Goal: Task Accomplishment & Management: Manage account settings

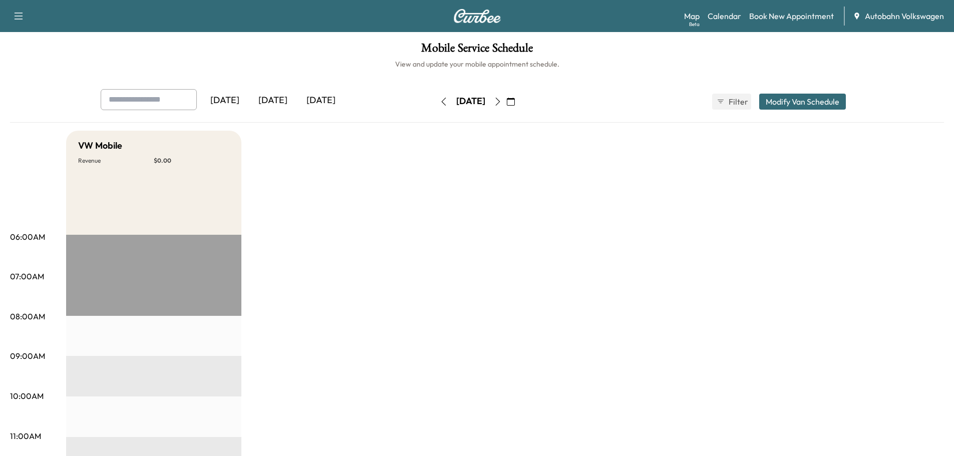
click at [267, 102] on div "[DATE]" at bounding box center [273, 100] width 48 height 23
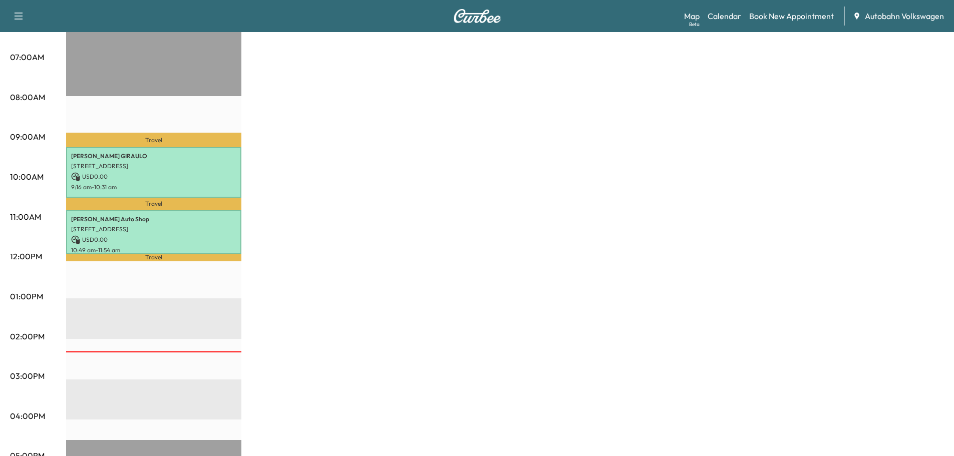
scroll to position [250, 0]
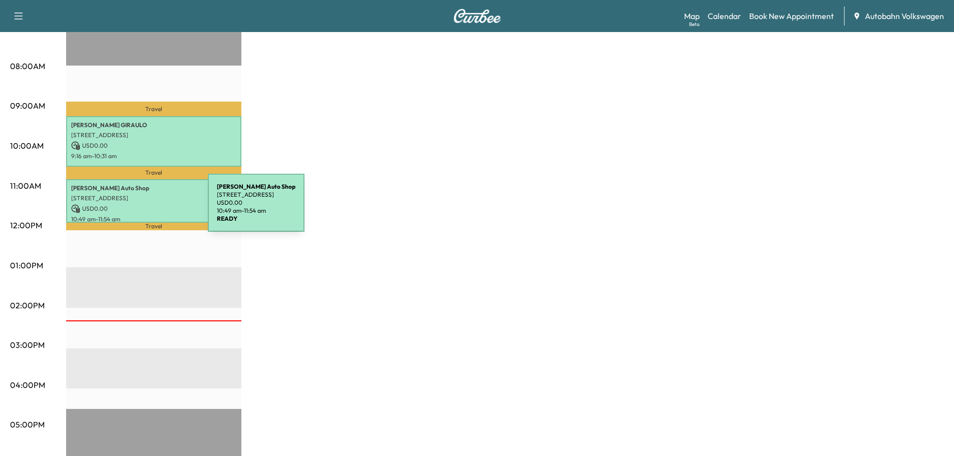
click at [140, 207] on p "USD 0.00" at bounding box center [153, 208] width 165 height 9
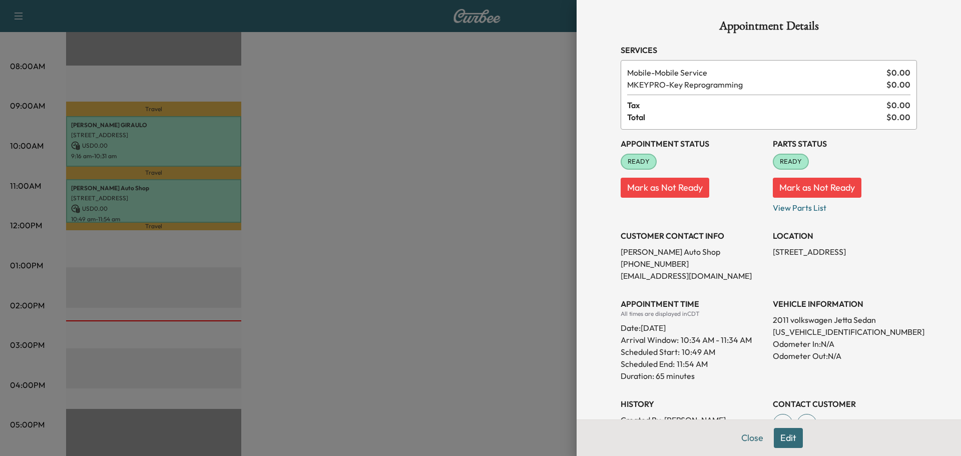
click at [436, 239] on div at bounding box center [480, 228] width 961 height 456
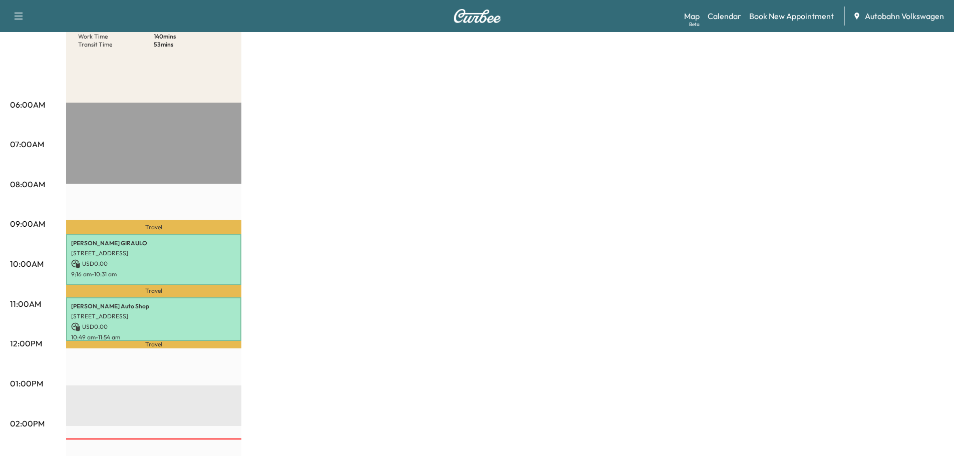
scroll to position [0, 0]
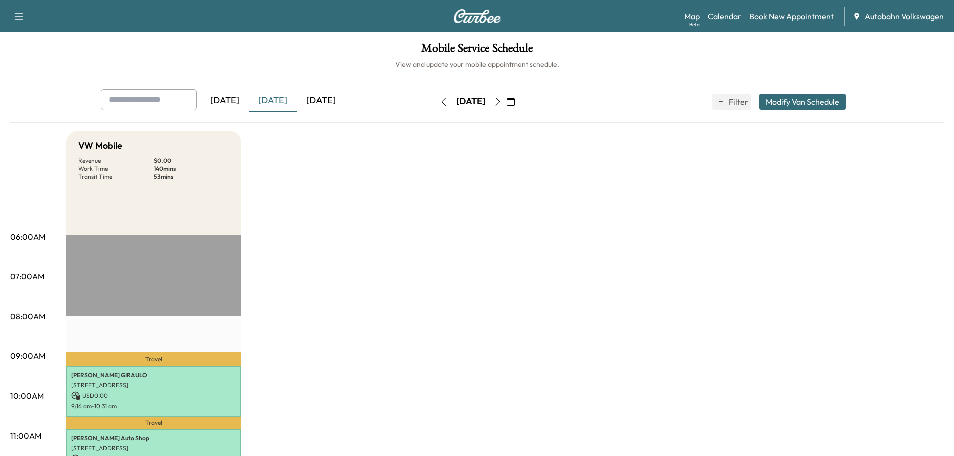
click at [331, 102] on div "[DATE]" at bounding box center [321, 100] width 48 height 23
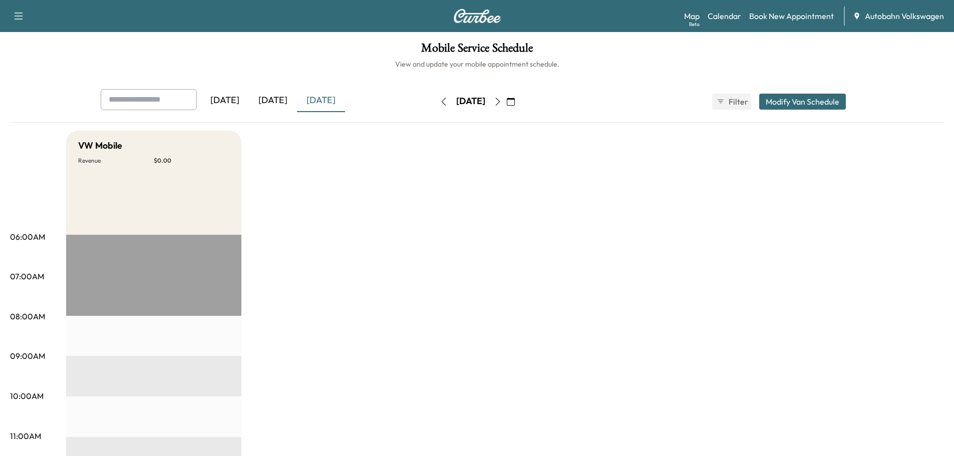
click at [797, 105] on button "Modify Van Schedule" at bounding box center [802, 102] width 87 height 16
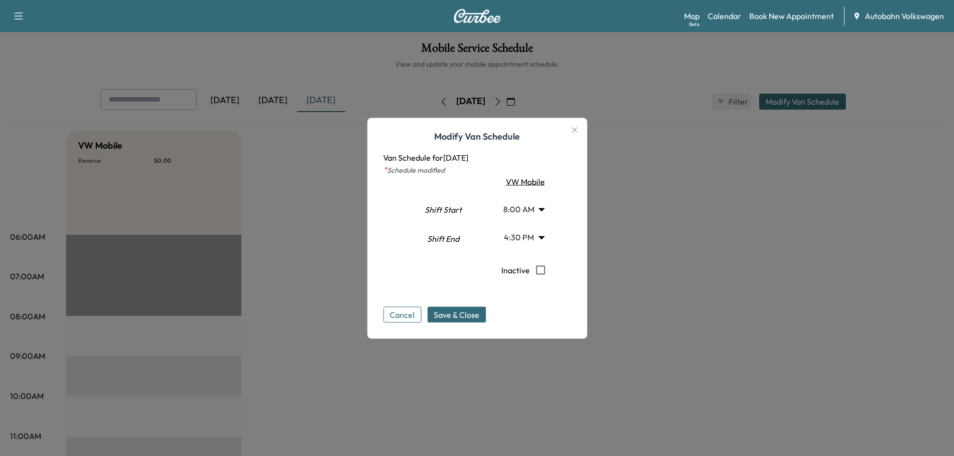
click at [418, 310] on button "Cancel" at bounding box center [402, 314] width 38 height 16
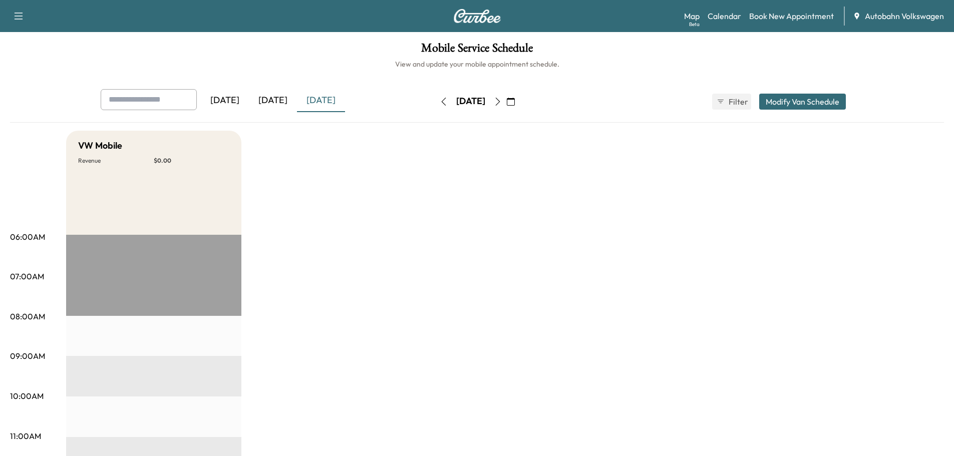
click at [729, 15] on link "Calendar" at bounding box center [724, 16] width 34 height 12
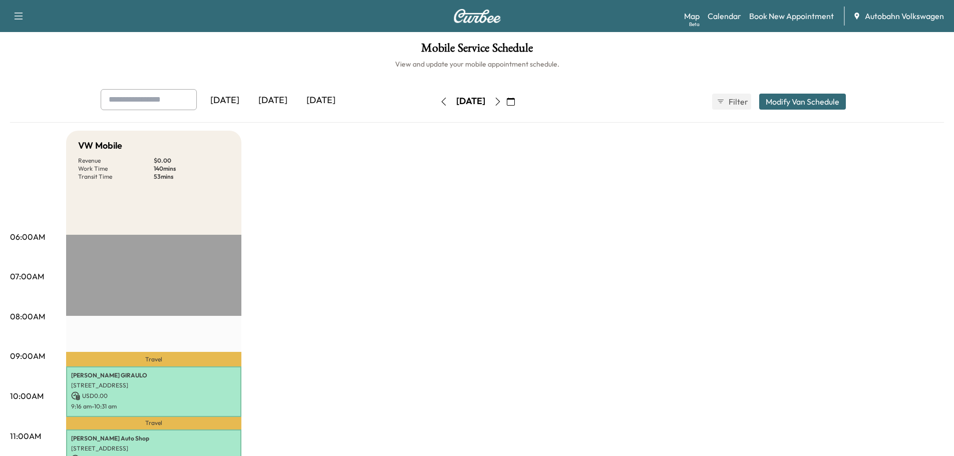
click at [314, 93] on div "[DATE]" at bounding box center [321, 100] width 48 height 23
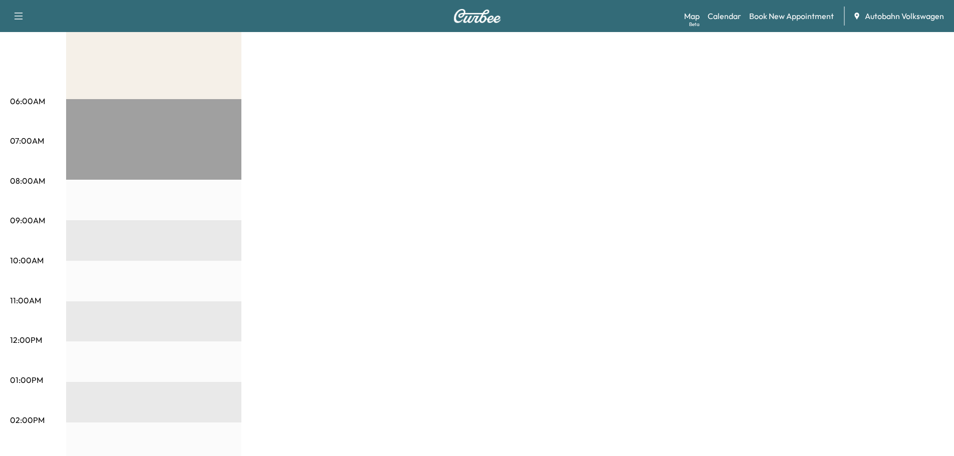
scroll to position [150, 0]
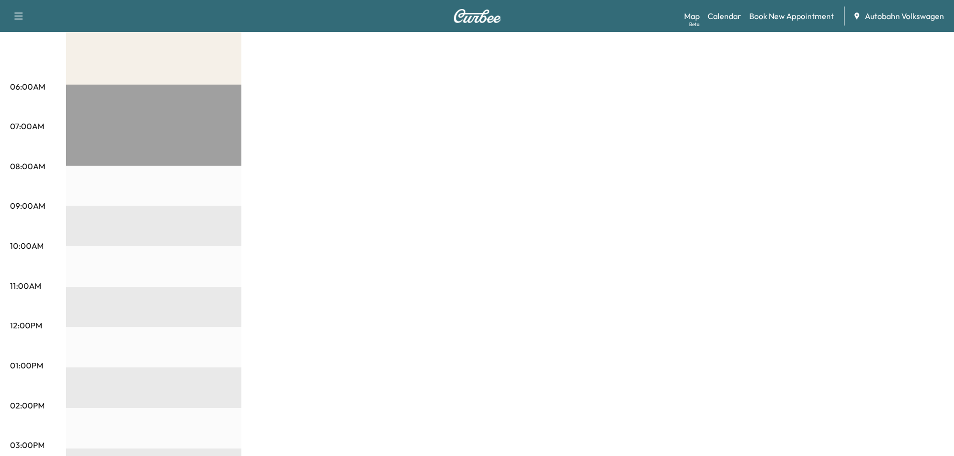
click at [135, 176] on div at bounding box center [153, 408] width 175 height 647
click at [34, 165] on p "08:00AM" at bounding box center [27, 166] width 35 height 12
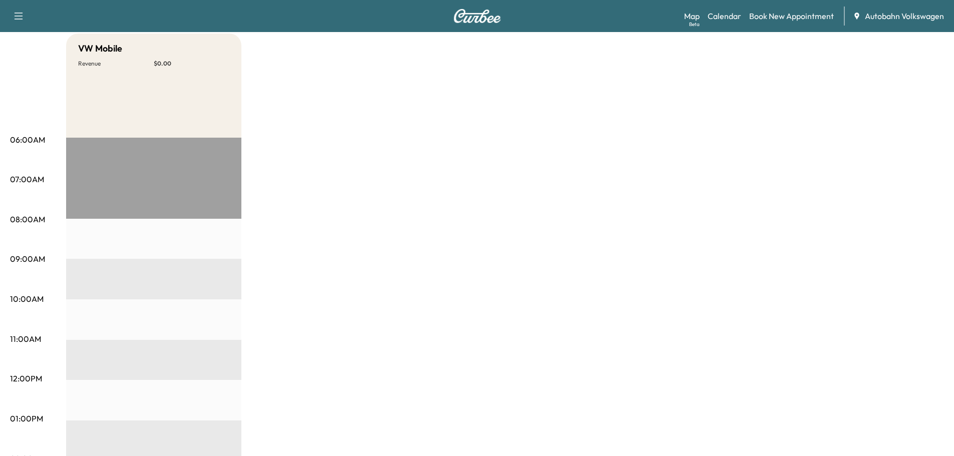
scroll to position [0, 0]
